Goal: Information Seeking & Learning: Check status

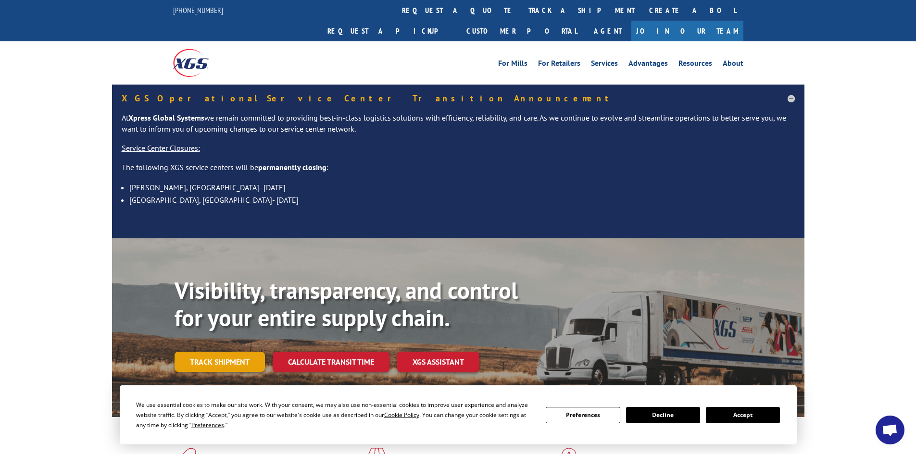
click at [217, 352] on link "Track shipment" at bounding box center [219, 362] width 90 height 20
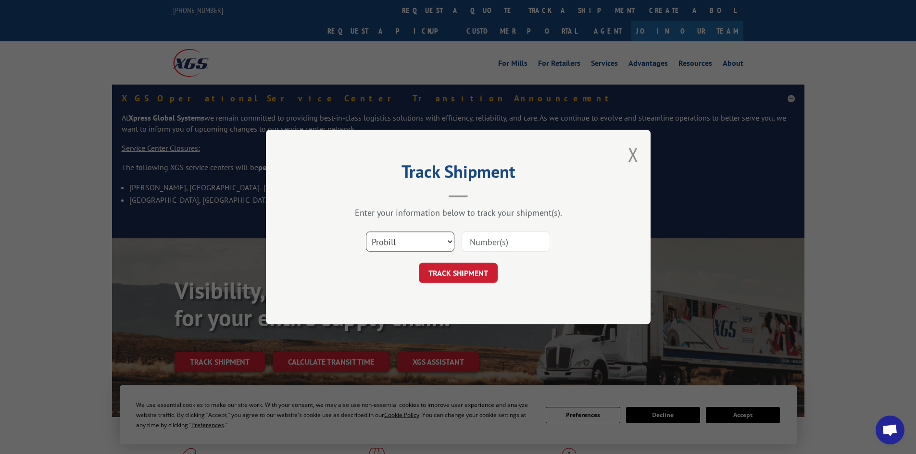
click at [422, 239] on select "Select category... Probill BOL PO" at bounding box center [410, 242] width 88 height 20
select select "bol"
click at [366, 232] on select "Select category... Probill BOL PO" at bounding box center [410, 242] width 88 height 20
click at [482, 244] on input at bounding box center [505, 242] width 88 height 20
paste input "5158118"
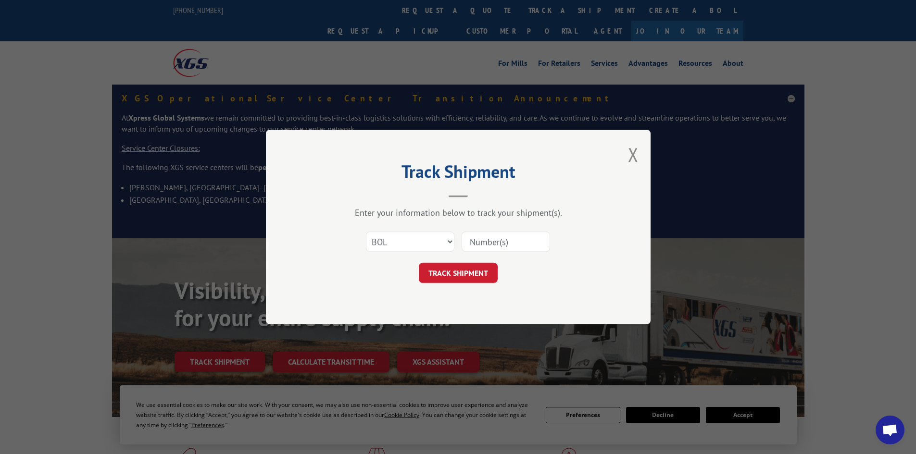
type input "5158118"
click button "TRACK SHIPMENT" at bounding box center [458, 273] width 79 height 20
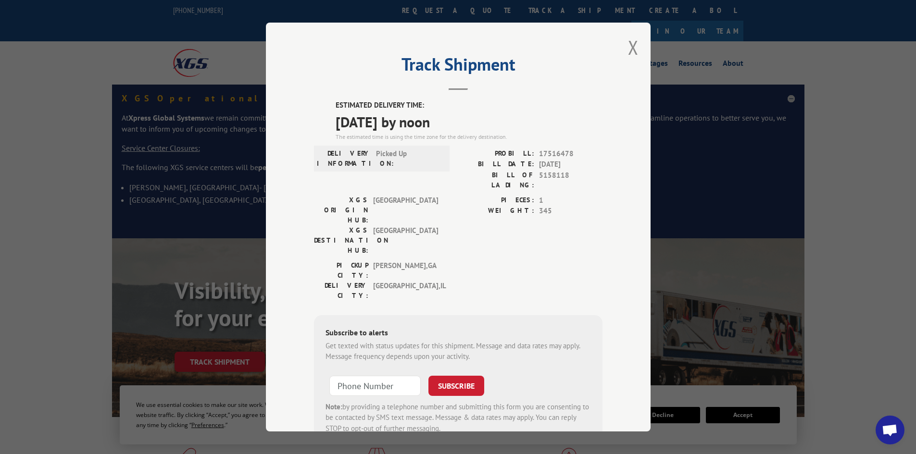
click at [623, 46] on div "Track Shipment ESTIMATED DELIVERY TIME: 09/08/2025 by noon The estimated time i…" at bounding box center [458, 227] width 384 height 409
click at [628, 41] on button "Close modal" at bounding box center [633, 47] width 11 height 25
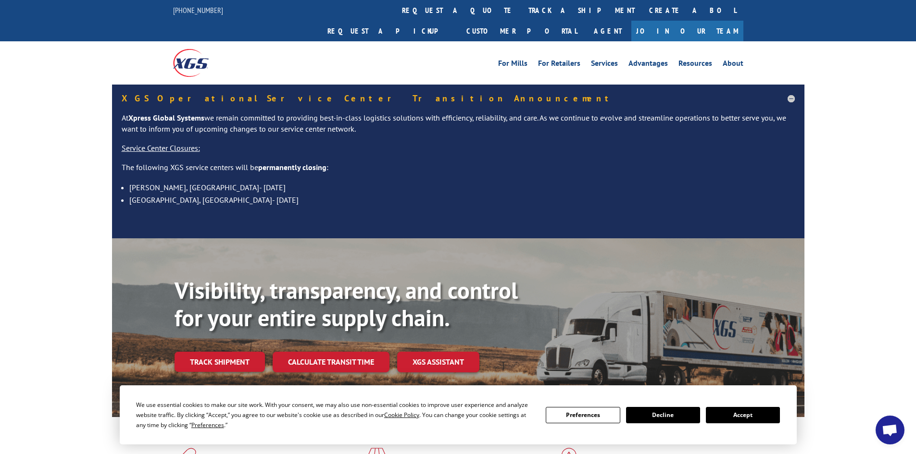
click at [195, 352] on link "Track shipment" at bounding box center [219, 362] width 90 height 20
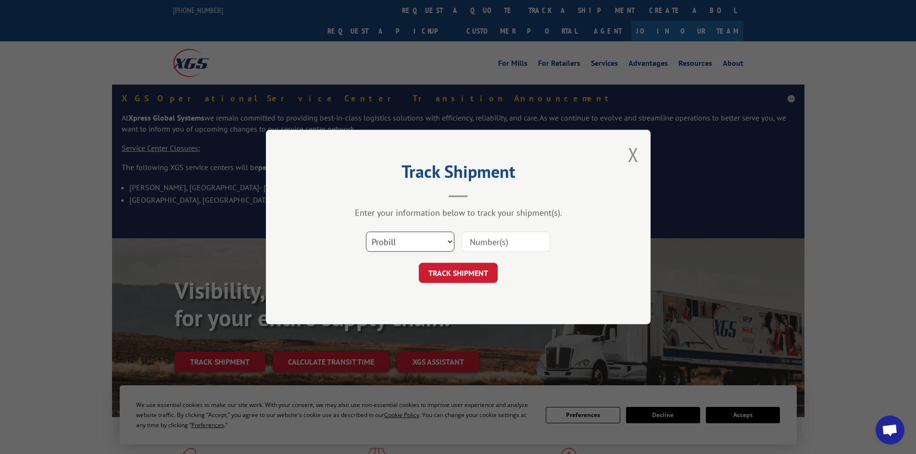
click at [428, 242] on select "Select category... Probill BOL PO" at bounding box center [410, 242] width 88 height 20
select select "bol"
click at [366, 232] on select "Select category... Probill BOL PO" at bounding box center [410, 242] width 88 height 20
click at [497, 238] on input at bounding box center [505, 242] width 88 height 20
paste input "6000956"
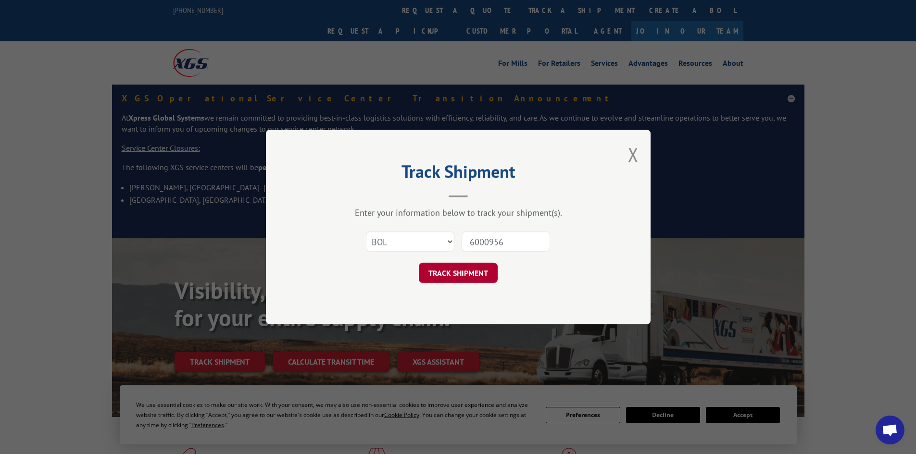
type input "6000956"
click at [454, 273] on button "TRACK SHIPMENT" at bounding box center [458, 273] width 79 height 20
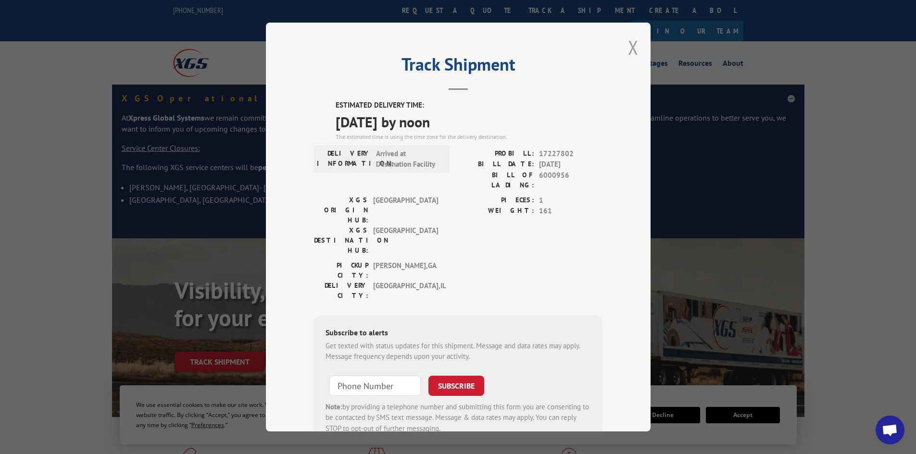
click at [628, 42] on button "Close modal" at bounding box center [633, 47] width 11 height 25
